Goal: Task Accomplishment & Management: Use online tool/utility

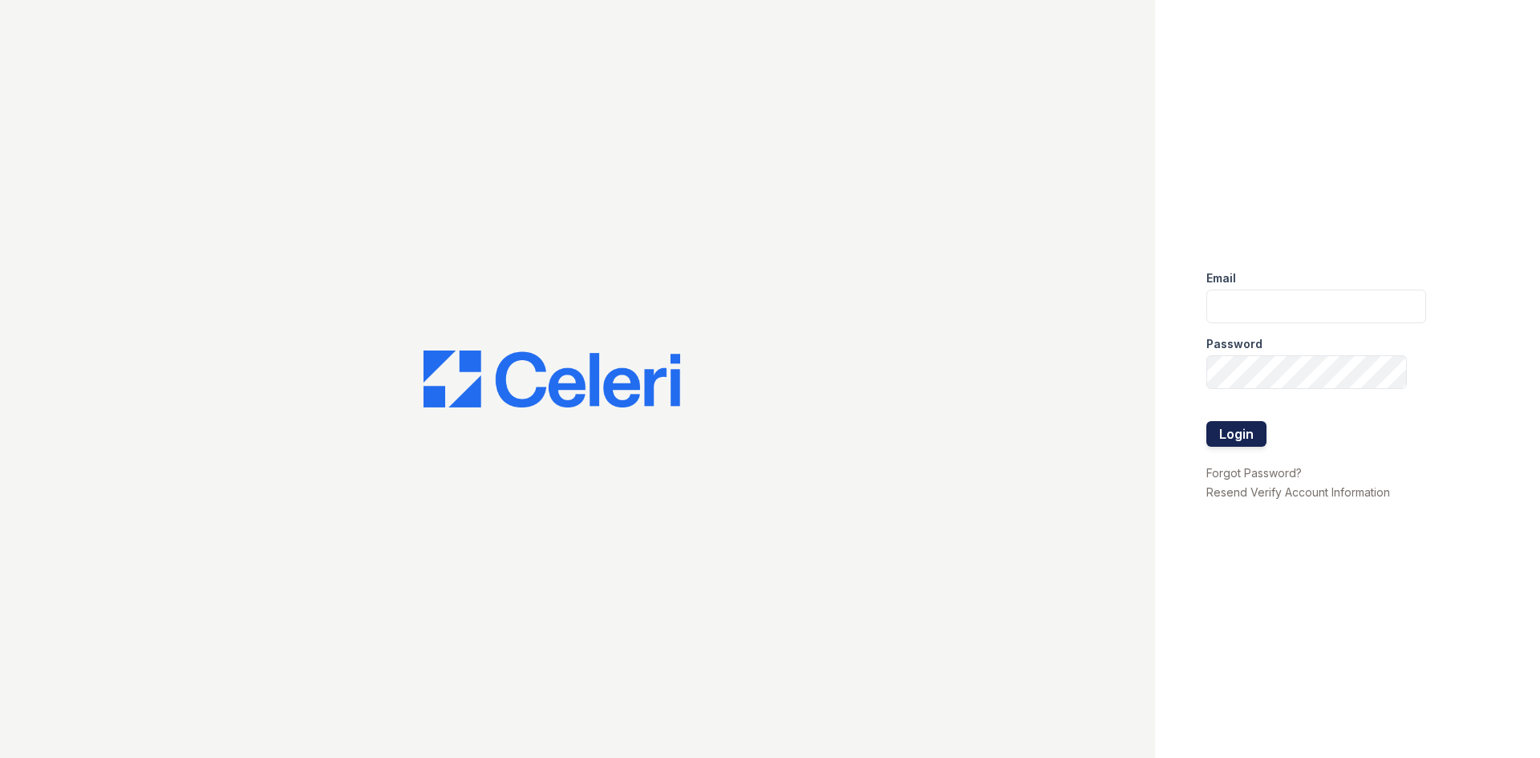
type input "[EMAIL_ADDRESS][DOMAIN_NAME]"
click at [1244, 432] on button "Login" at bounding box center [1236, 434] width 60 height 26
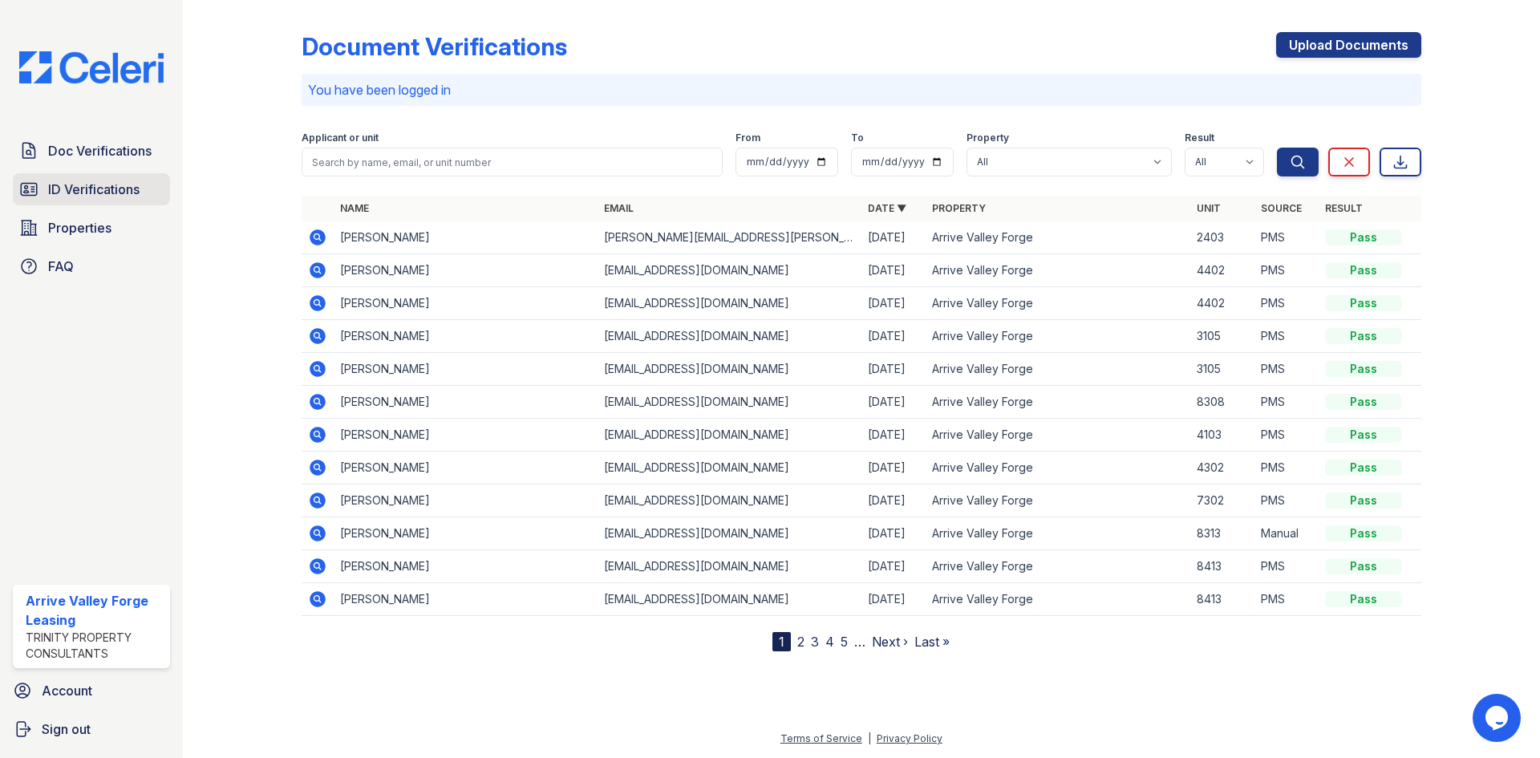
click at [67, 195] on span "ID Verifications" at bounding box center [93, 189] width 91 height 19
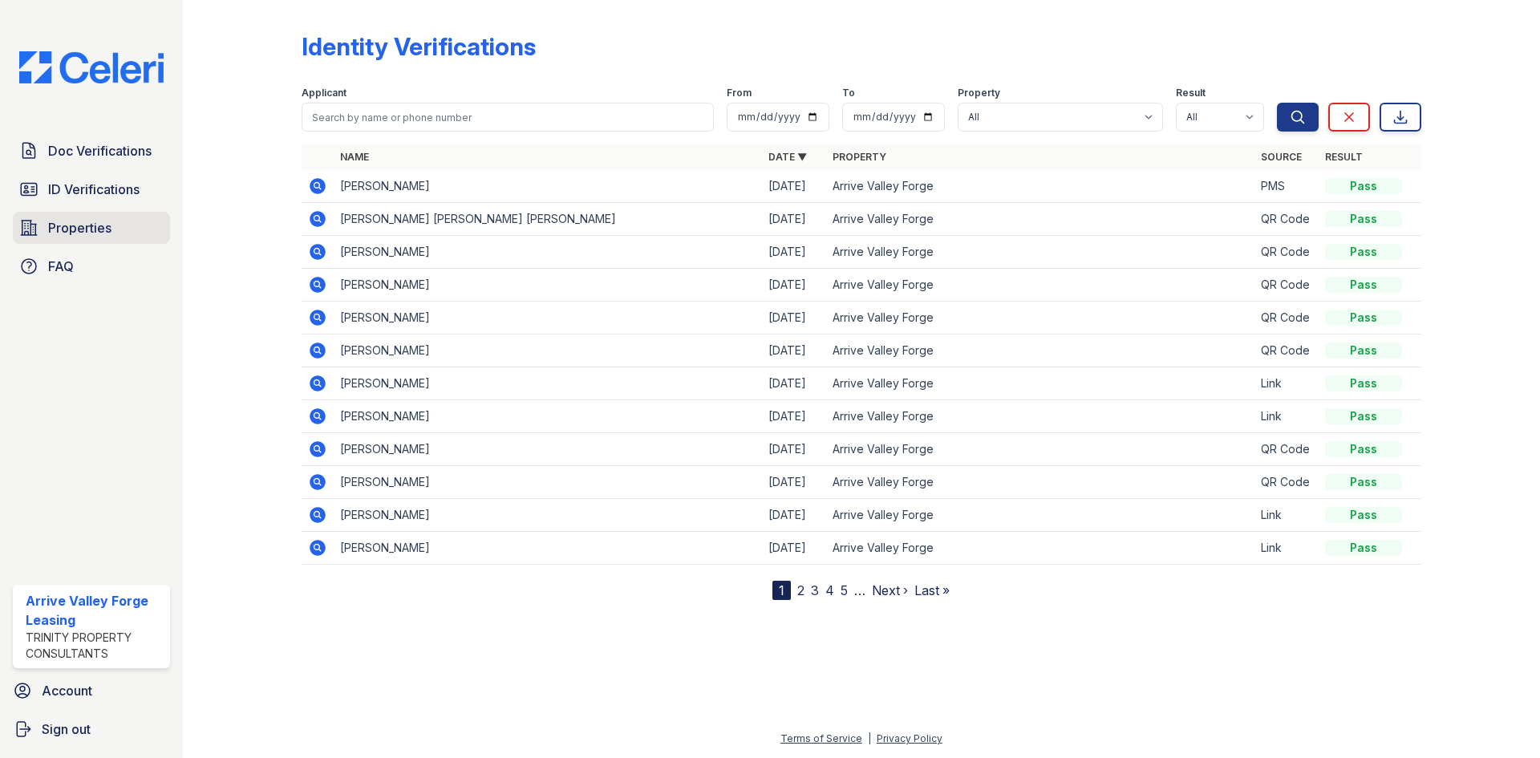
click at [77, 225] on span "Properties" at bounding box center [79, 227] width 63 height 19
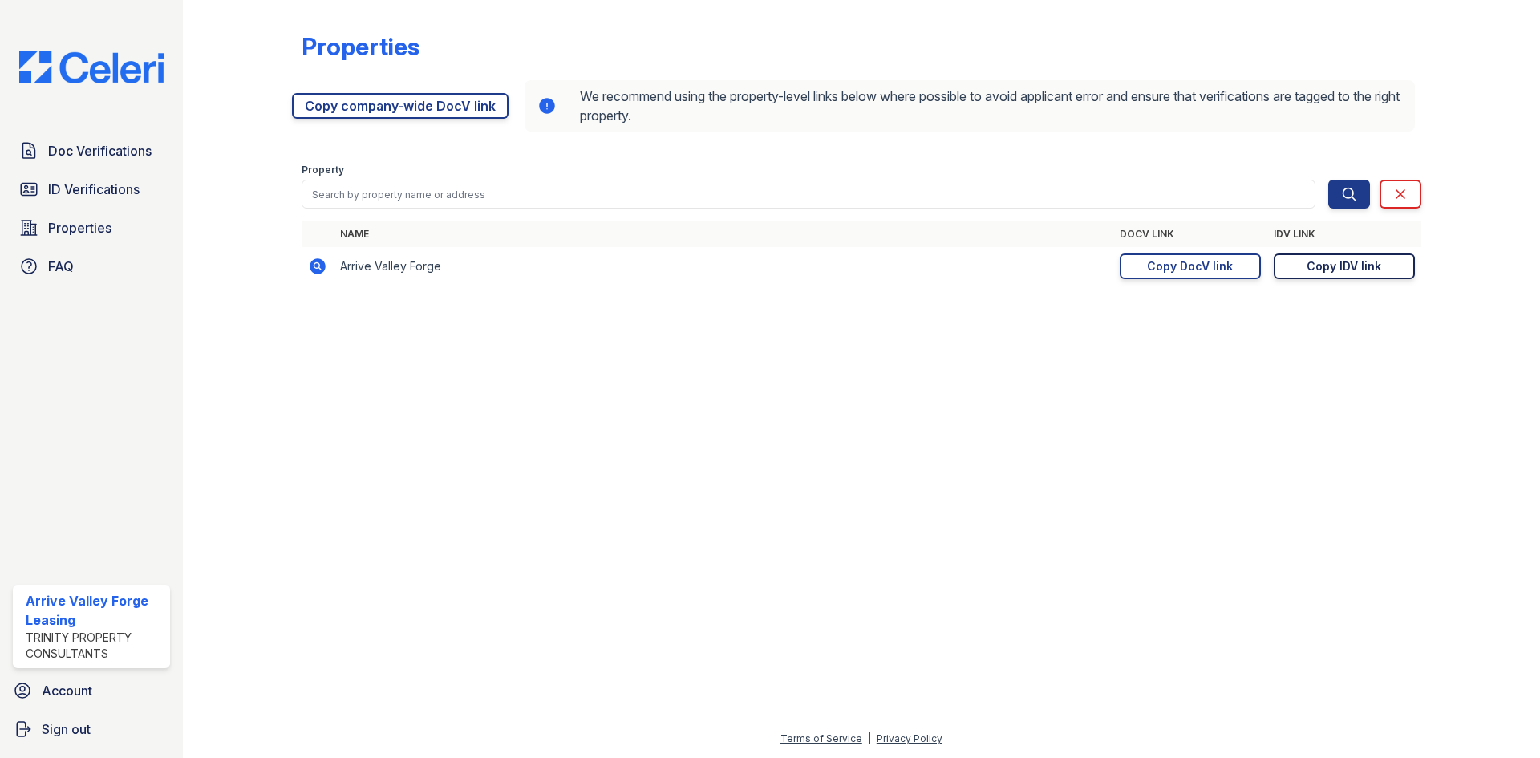
click at [1326, 268] on div "Copy IDV link" at bounding box center [1343, 266] width 75 height 16
